Goal: Task Accomplishment & Management: Use online tool/utility

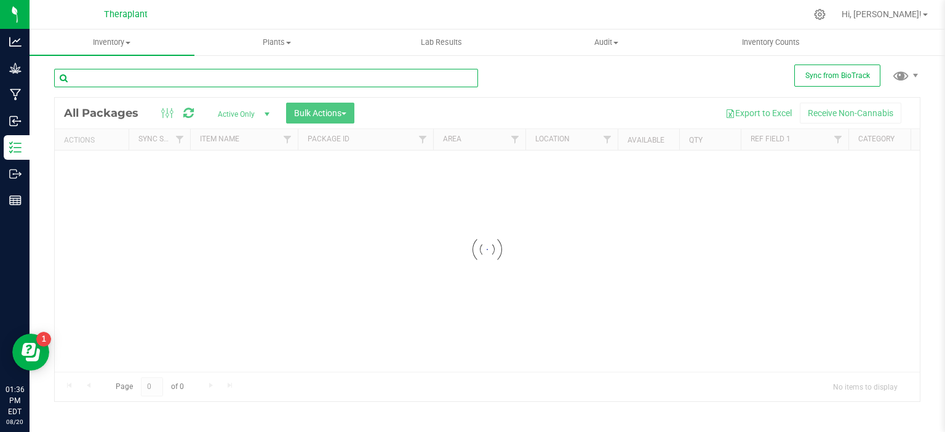
click at [185, 79] on input "text" at bounding box center [266, 78] width 424 height 18
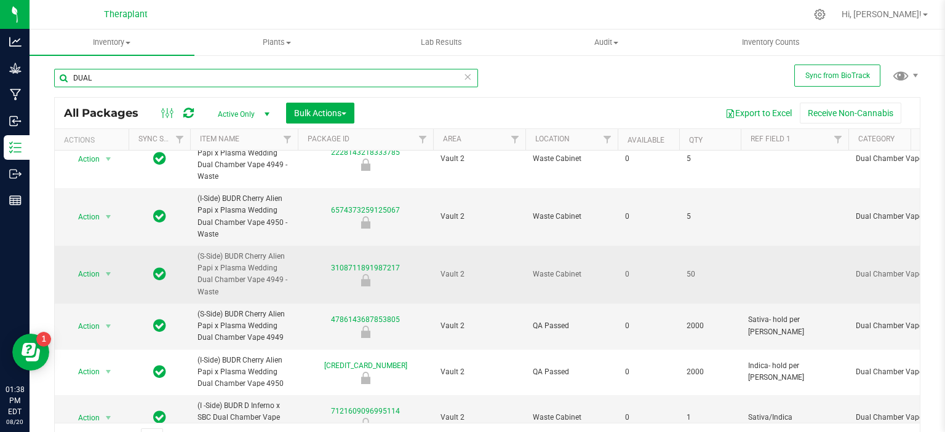
scroll to position [210, 0]
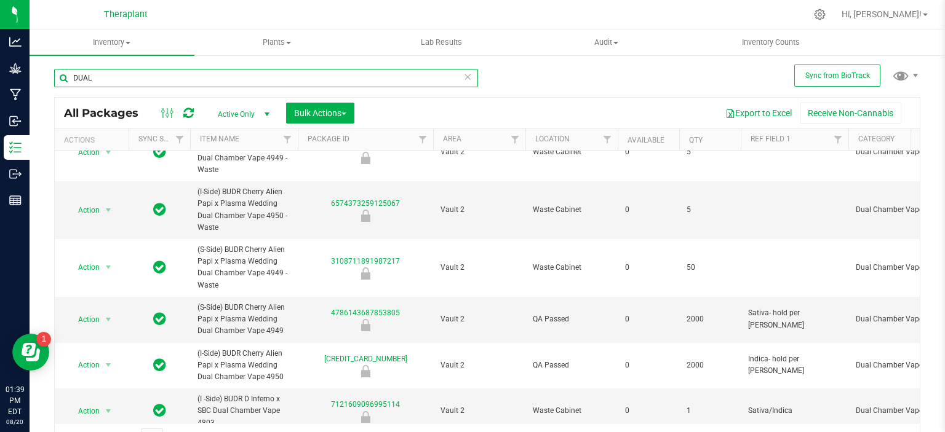
type input "DUAL"
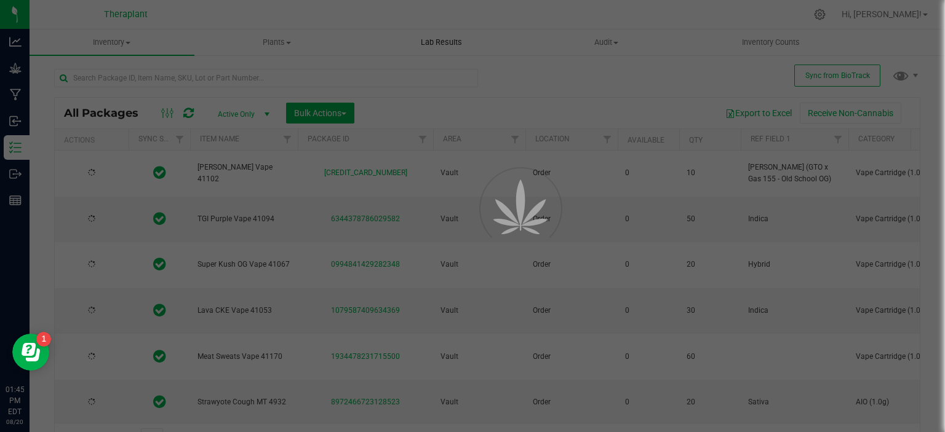
type input "[DATE]"
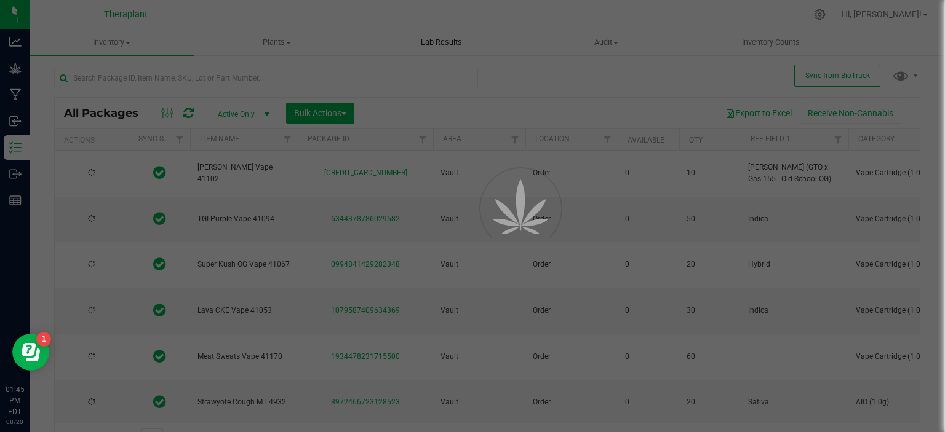
type input "[DATE]"
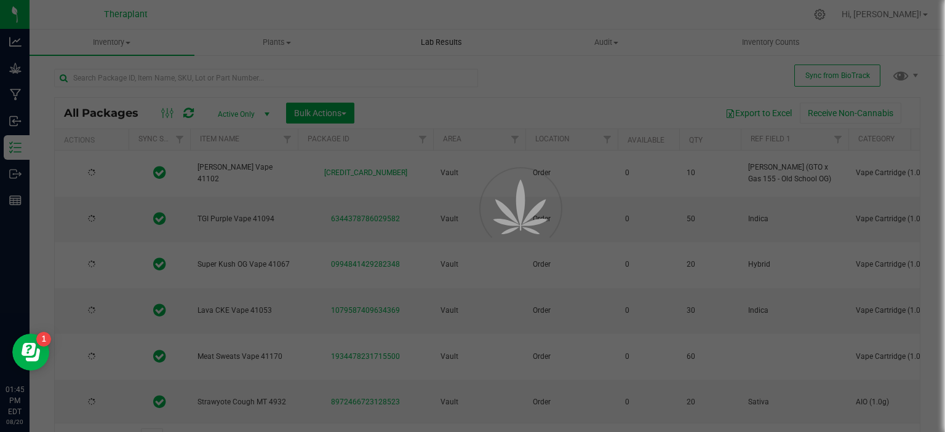
type input "[DATE]"
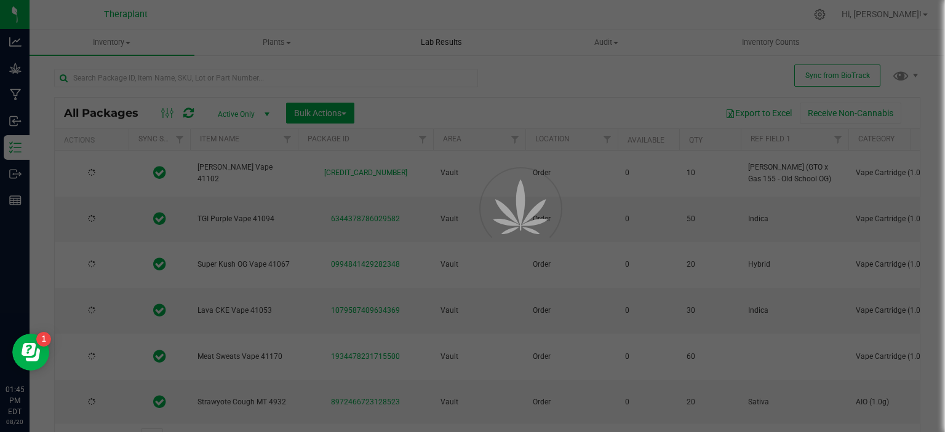
type input "[DATE]"
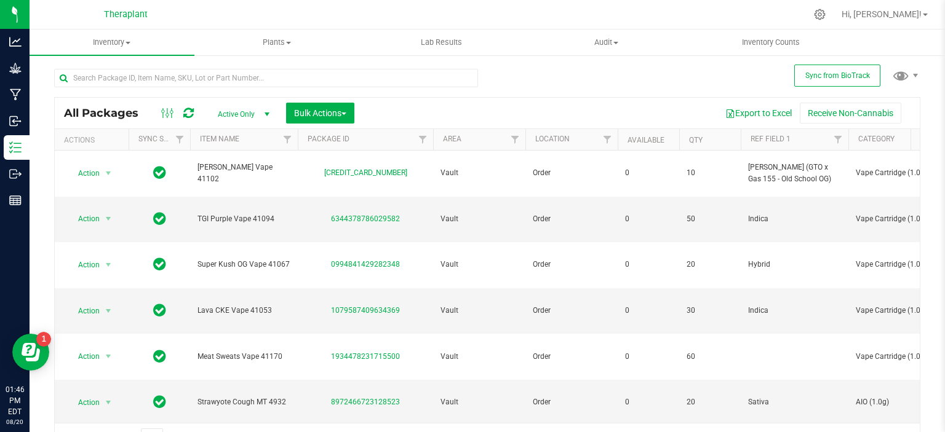
scroll to position [20, 0]
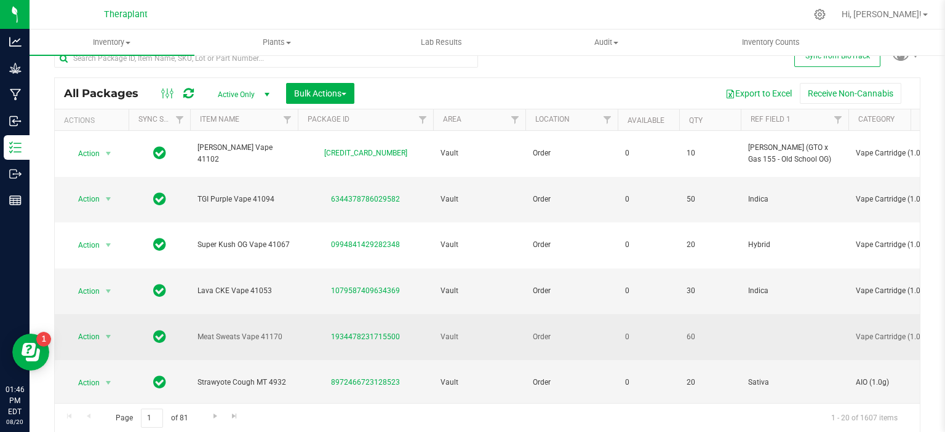
drag, startPoint x: 635, startPoint y: 240, endPoint x: 640, endPoint y: 282, distance: 41.5
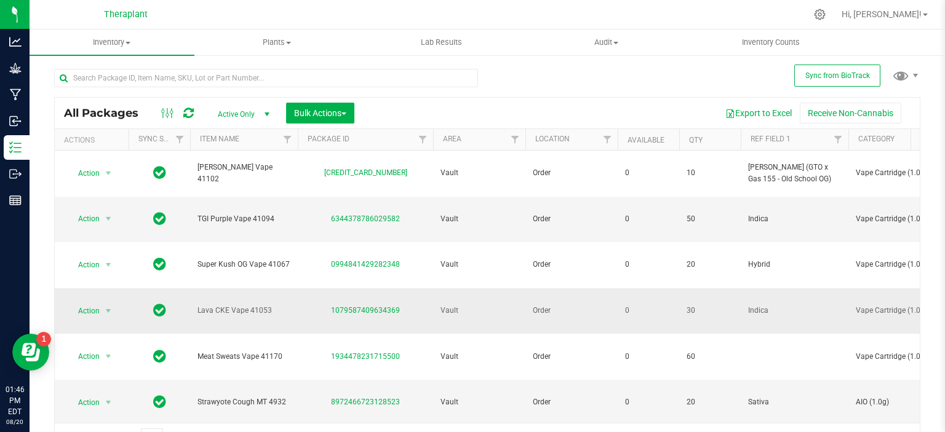
click at [585, 305] on span "Order" at bounding box center [571, 311] width 77 height 12
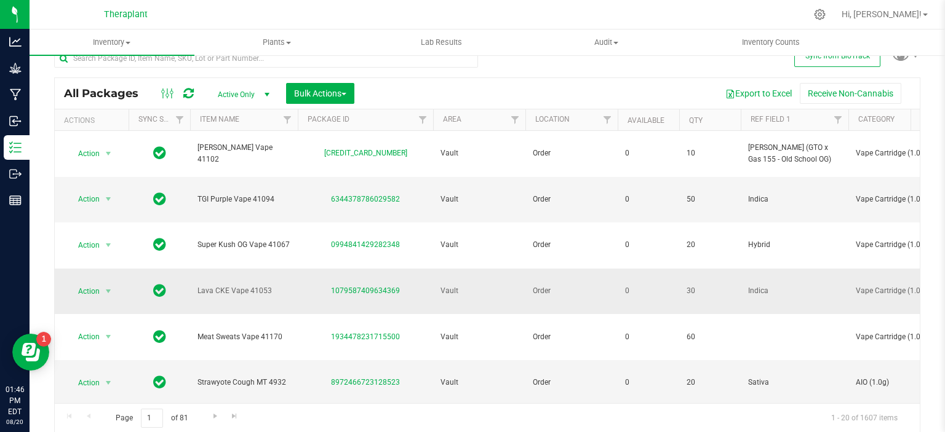
click at [504, 269] on td "Vault" at bounding box center [479, 292] width 92 height 46
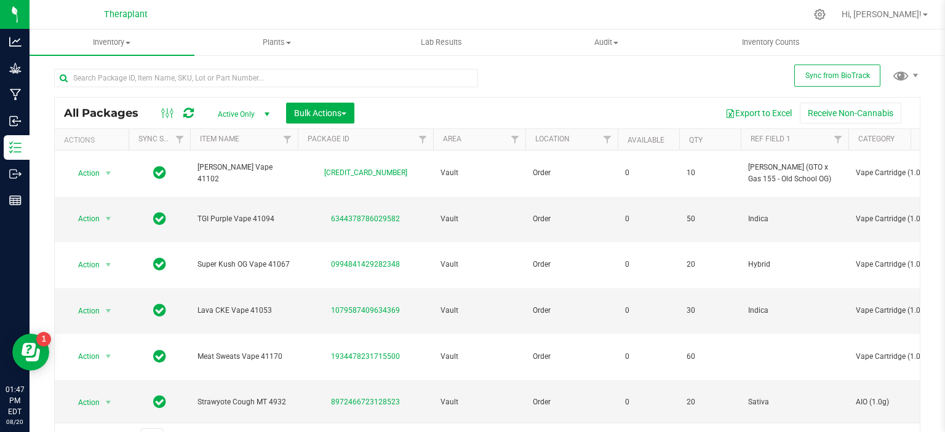
click at [570, 100] on div "All Packages Active Only Active Only Lab Samples Locked All External Internal B…" at bounding box center [487, 113] width 865 height 31
click at [583, 133] on th "Location" at bounding box center [571, 140] width 92 height 22
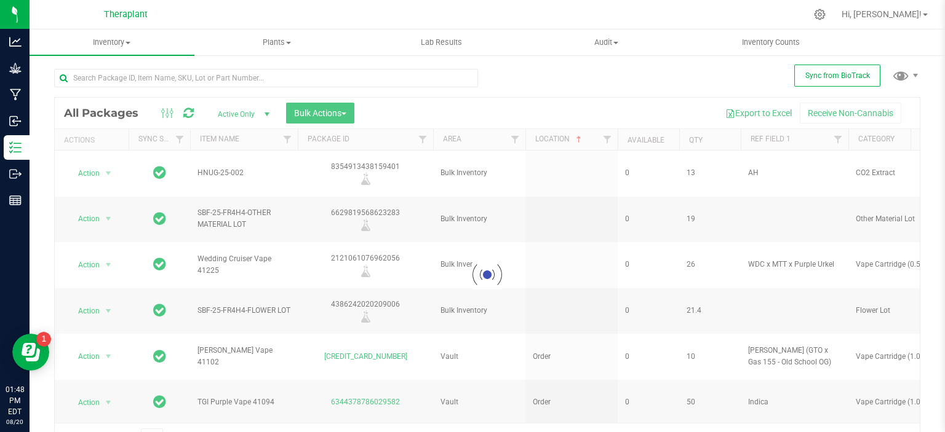
type input "[DATE]"
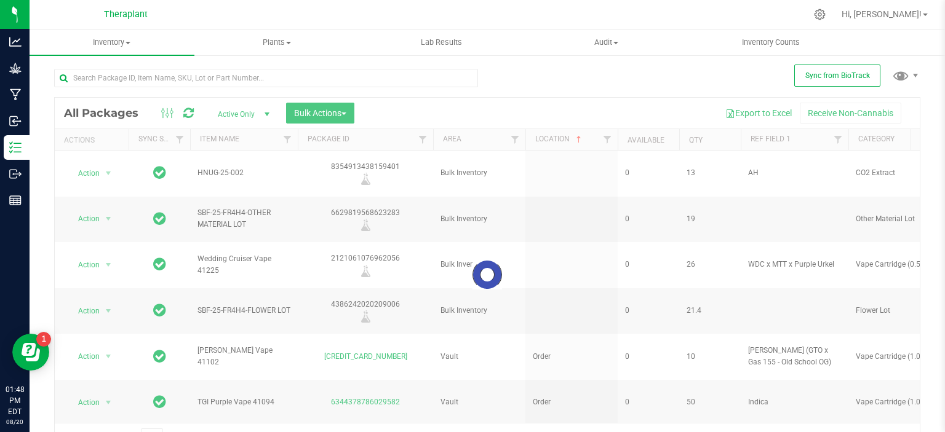
type input "[DATE]"
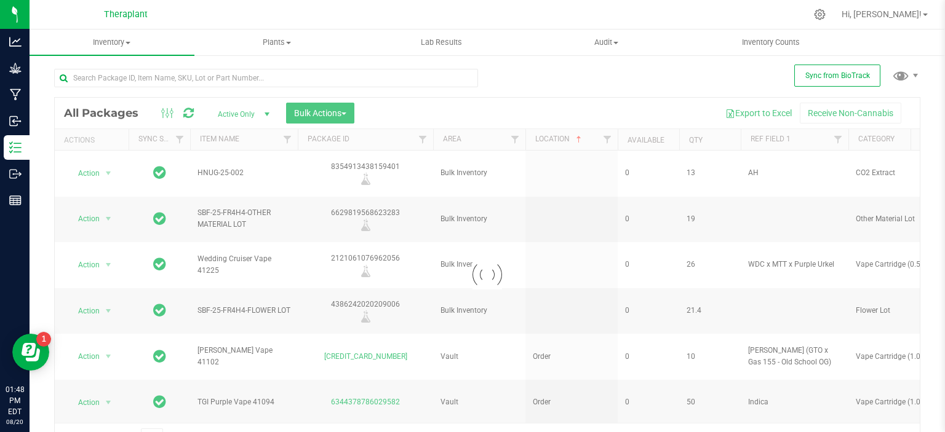
type input "[DATE]"
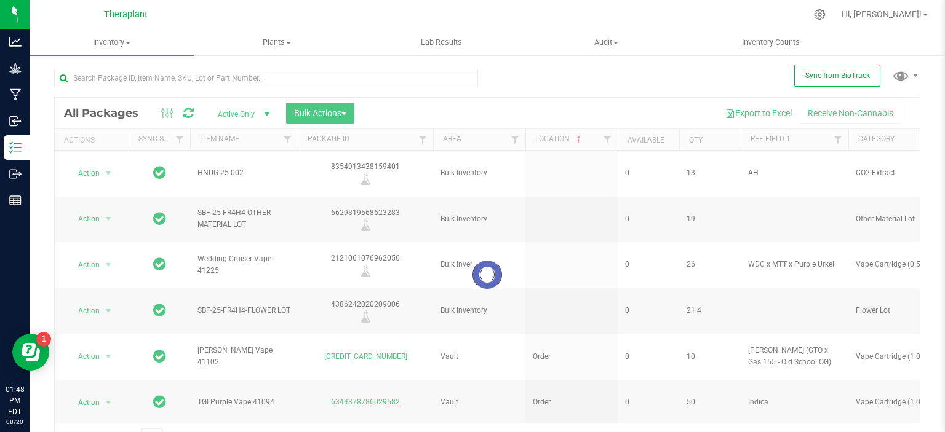
type input "[DATE]"
